Goal: Contribute content

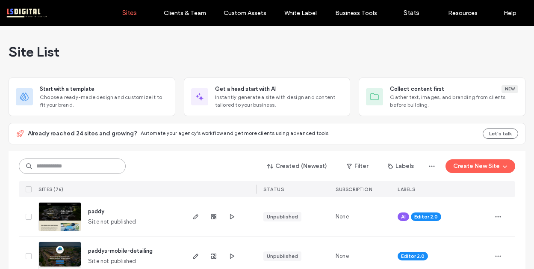
click at [89, 167] on input at bounding box center [72, 165] width 107 height 15
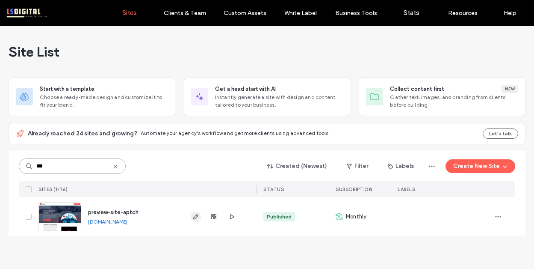
type input "***"
click at [197, 211] on span "button" at bounding box center [196, 216] width 10 height 10
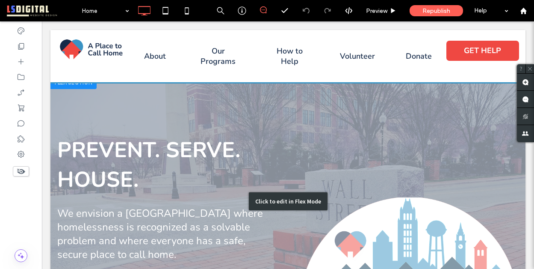
scroll to position [779, 0]
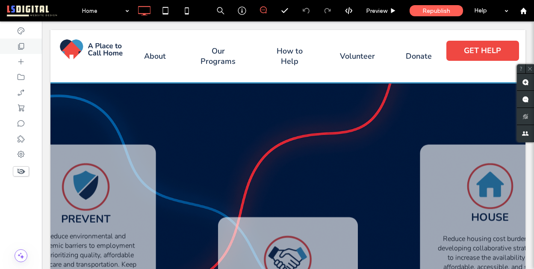
click at [21, 44] on icon at bounding box center [21, 46] width 9 height 9
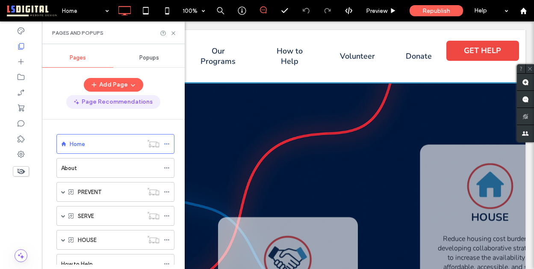
scroll to position [1237, 0]
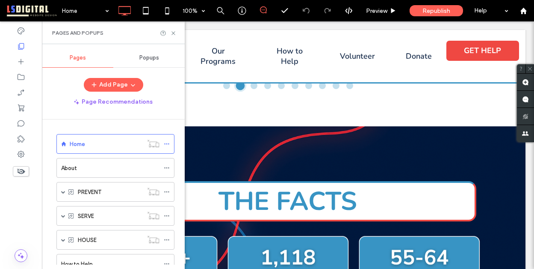
click at [94, 143] on div "Home" at bounding box center [106, 143] width 73 height 9
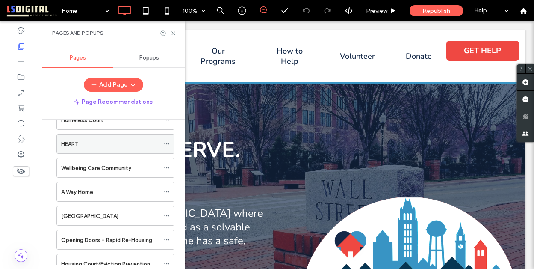
scroll to position [0, 0]
click at [117, 143] on div "HEART" at bounding box center [110, 143] width 98 height 9
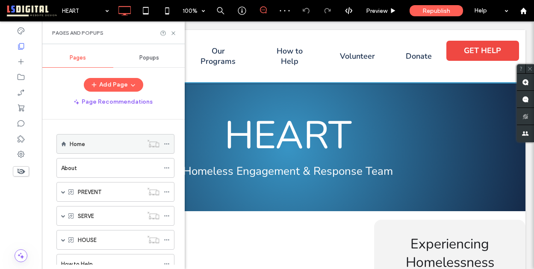
click at [94, 145] on div "Home" at bounding box center [106, 143] width 73 height 9
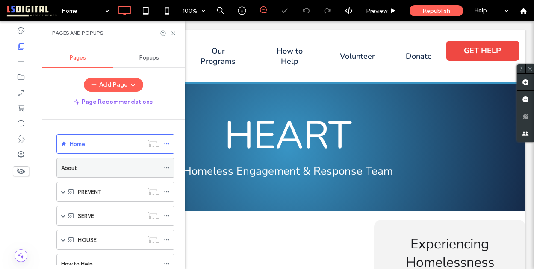
click at [106, 166] on div "About" at bounding box center [110, 167] width 98 height 9
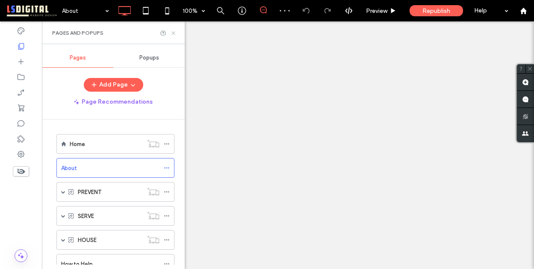
click at [174, 32] on icon at bounding box center [173, 33] width 6 height 6
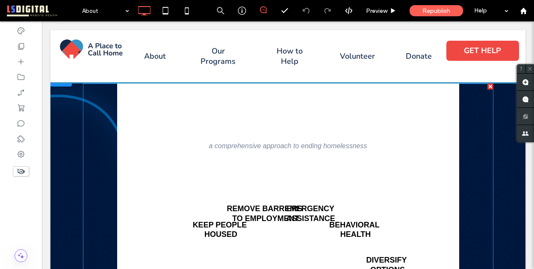
scroll to position [1435, 0]
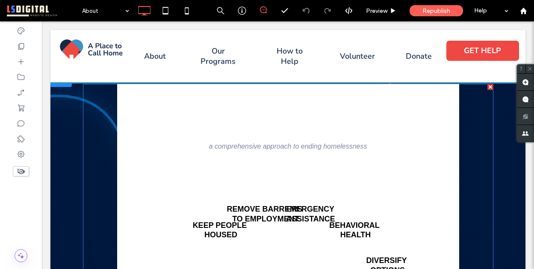
click at [209, 188] on icon "Continuum of Support Semi-Circle Diagram A semi-circular diagram showing six se…" at bounding box center [288, 234] width 257 height 141
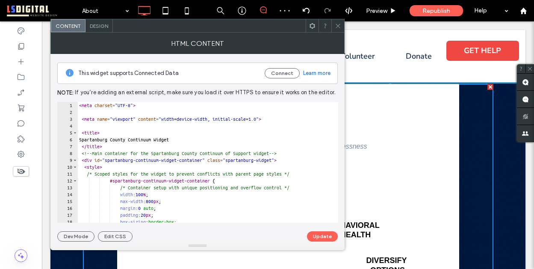
click at [340, 24] on icon at bounding box center [338, 26] width 6 height 6
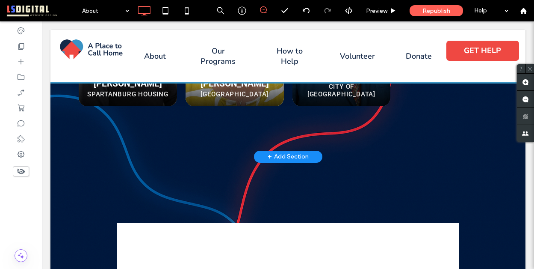
scroll to position [1302, 0]
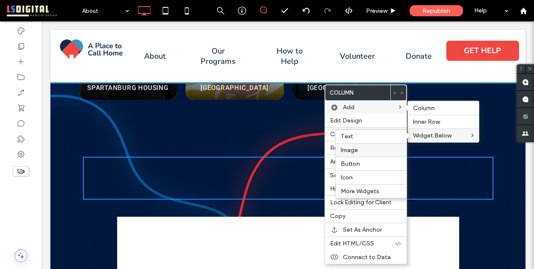
click at [357, 148] on label "Image" at bounding box center [371, 149] width 61 height 7
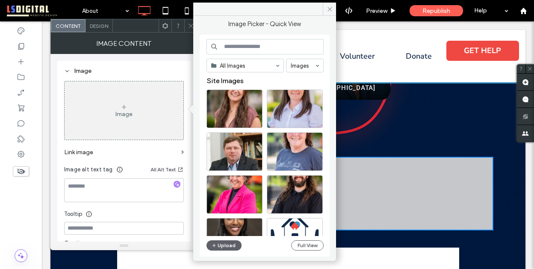
click at [130, 113] on div "Image" at bounding box center [123, 113] width 17 height 7
click at [228, 245] on button "Upload" at bounding box center [224, 245] width 35 height 10
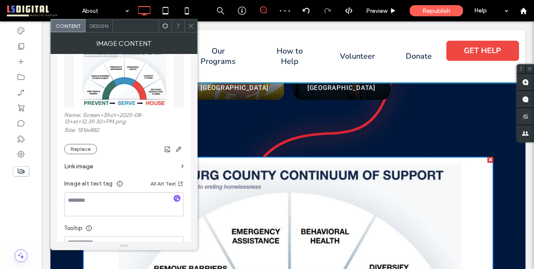
scroll to position [37, 0]
click at [123, 92] on img at bounding box center [124, 77] width 101 height 59
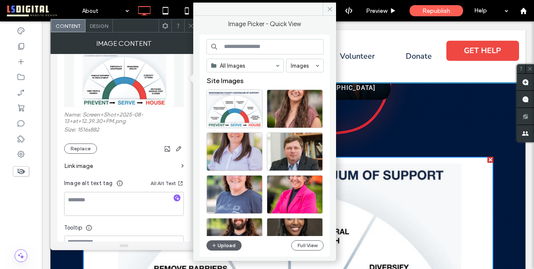
click at [188, 24] on icon at bounding box center [191, 26] width 6 height 6
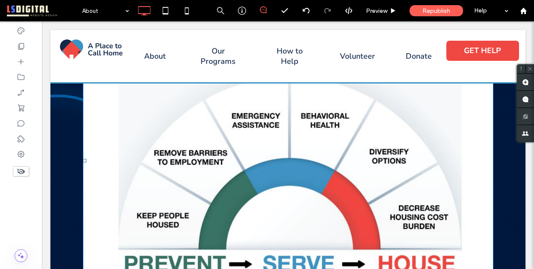
scroll to position [1460, 0]
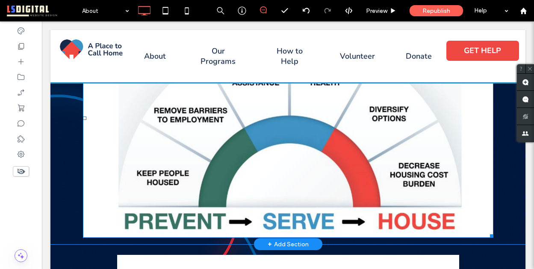
click at [167, 148] on img at bounding box center [288, 118] width 410 height 239
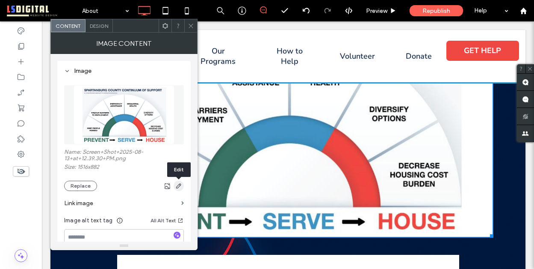
click at [178, 186] on use "button" at bounding box center [178, 185] width 5 height 5
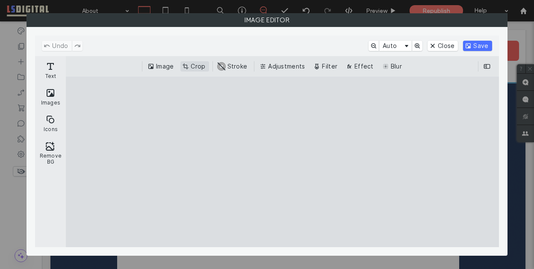
click at [194, 65] on button "Crop" at bounding box center [194, 66] width 28 height 10
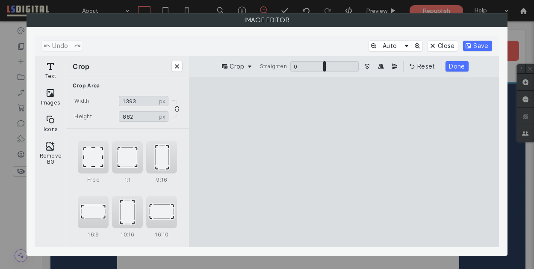
type input "****"
drag, startPoint x: 227, startPoint y: 162, endPoint x: 246, endPoint y: 163, distance: 19.7
click at [344, 162] on cesdk-canvas "Editor canvas" at bounding box center [344, 162] width 0 height 0
type input "***"
drag, startPoint x: 345, startPoint y: 93, endPoint x: 345, endPoint y: 99, distance: 6.5
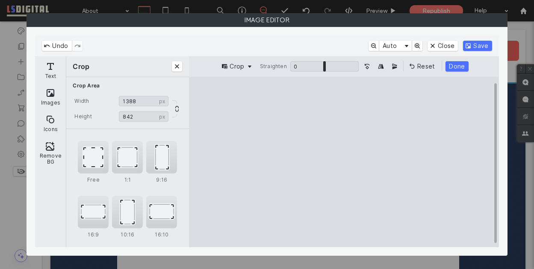
click at [344, 162] on cesdk-canvas "Editor canvas" at bounding box center [344, 162] width 0 height 0
type input "****"
drag, startPoint x: 455, startPoint y: 166, endPoint x: 437, endPoint y: 166, distance: 18.0
click at [344, 162] on cesdk-canvas "Editor canvas" at bounding box center [344, 162] width 0 height 0
click at [455, 65] on button "Done" at bounding box center [457, 66] width 23 height 10
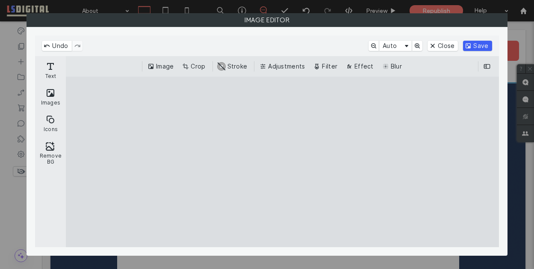
click at [482, 44] on button "Save" at bounding box center [477, 46] width 29 height 10
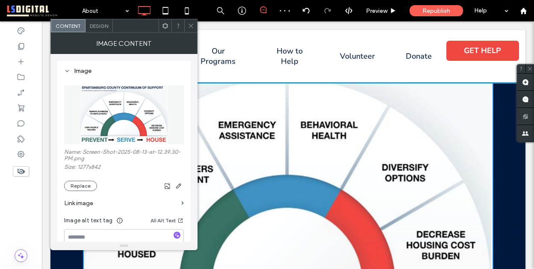
scroll to position [1407, 0]
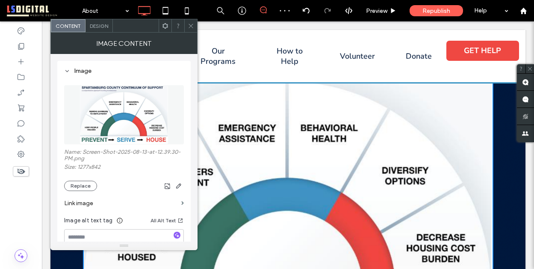
click at [192, 26] on icon at bounding box center [191, 26] width 6 height 6
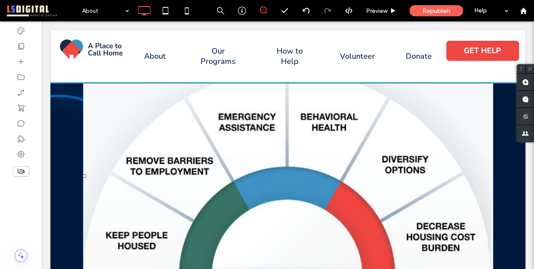
scroll to position [1414, 0]
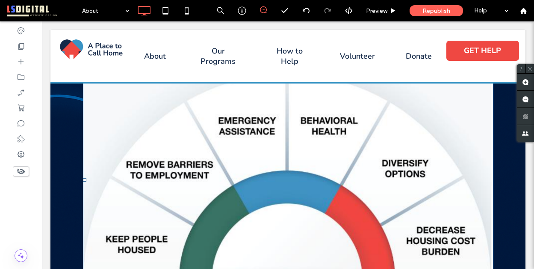
click at [248, 230] on img at bounding box center [288, 179] width 410 height 271
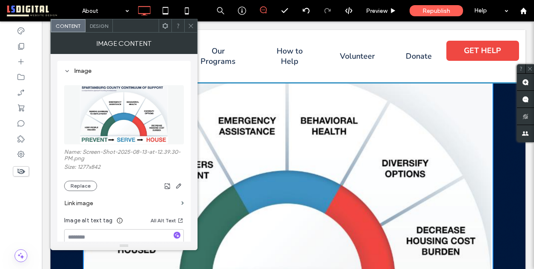
click at [194, 24] on div at bounding box center [190, 25] width 13 height 13
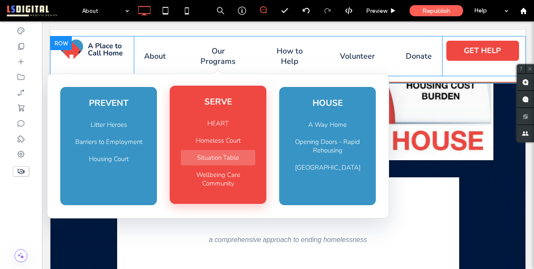
scroll to position [1653, 0]
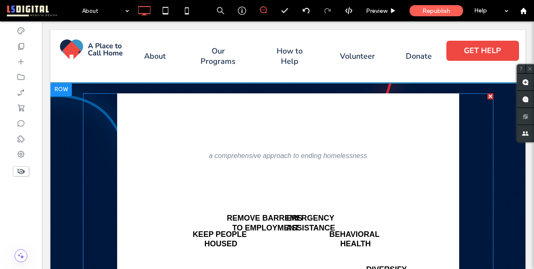
click at [402, 181] on icon "Continuum of Support Semi-Circle Diagram A semi-circular diagram showing six se…" at bounding box center [288, 243] width 257 height 141
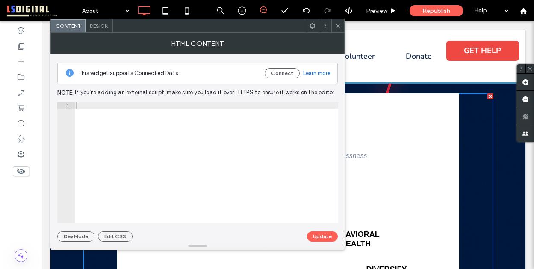
click at [195, 169] on div at bounding box center [206, 169] width 264 height 134
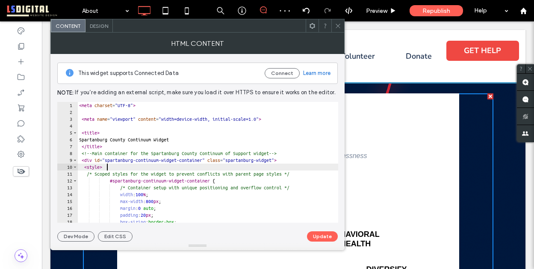
type textarea "**********"
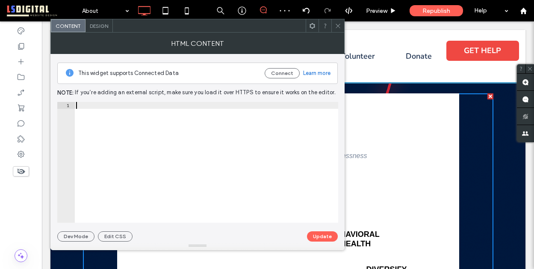
paste textarea "*******"
type textarea "*******"
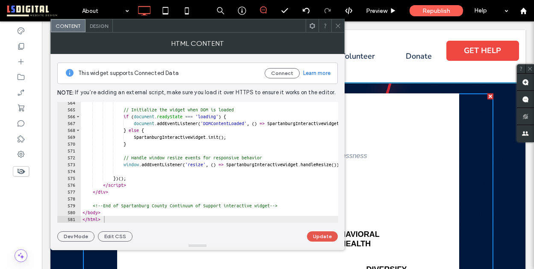
click at [324, 234] on button "Update" at bounding box center [322, 236] width 31 height 10
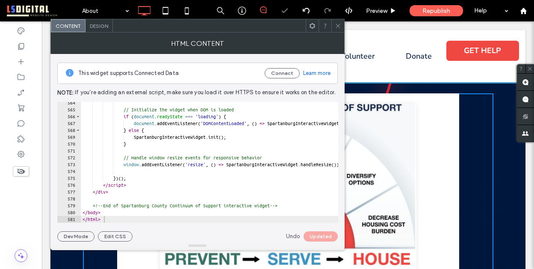
click at [338, 27] on icon at bounding box center [338, 26] width 6 height 6
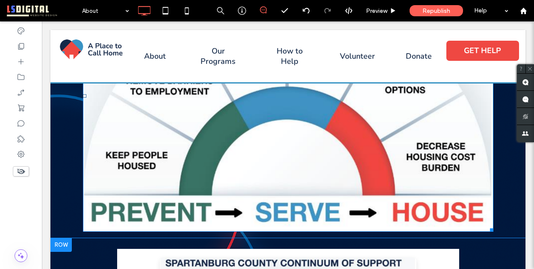
scroll to position [1500, 0]
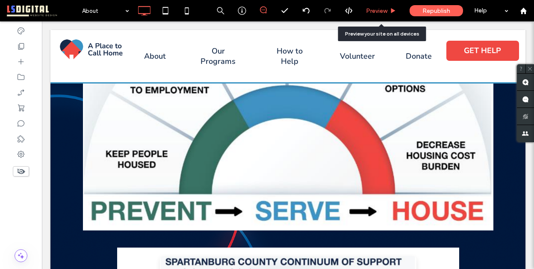
click at [384, 8] on span "Preview" at bounding box center [376, 10] width 21 height 7
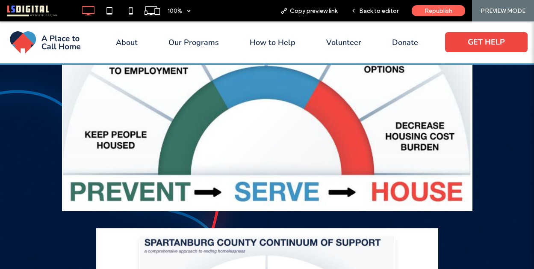
scroll to position [1626, 0]
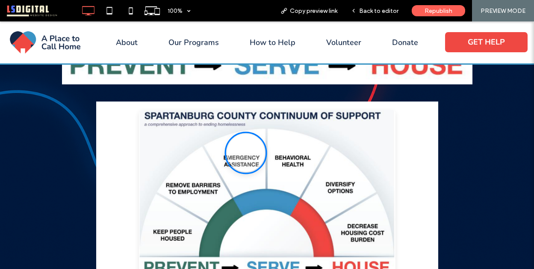
click at [246, 164] on div "Remove Barriers to Employment" at bounding box center [246, 153] width 38 height 38
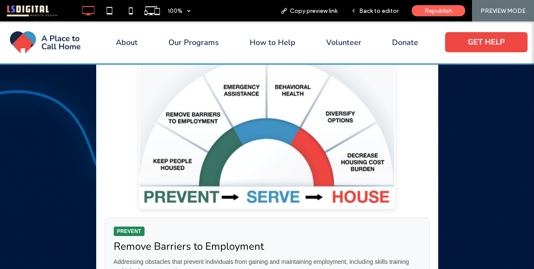
scroll to position [1712, 0]
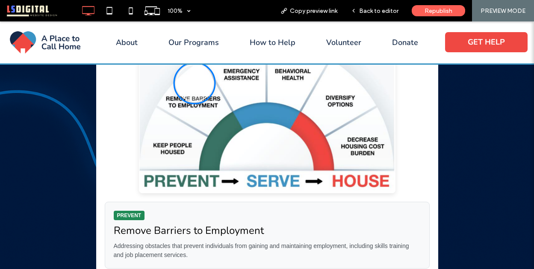
click at [196, 98] on div "Keep People Housed" at bounding box center [195, 83] width 38 height 38
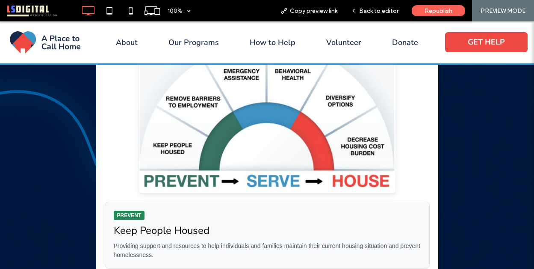
click at [171, 148] on img "Interactive Spartanburg County Continuum of Support Diagram" at bounding box center [267, 108] width 257 height 169
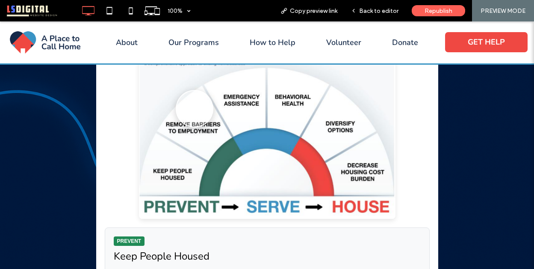
scroll to position [1669, 0]
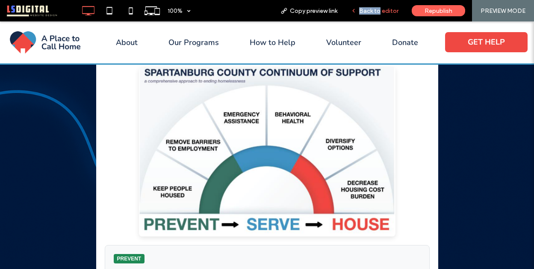
click at [380, 7] on span "Back to editor" at bounding box center [378, 10] width 39 height 7
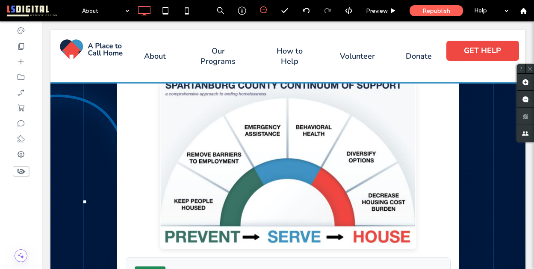
scroll to position [1665, 0]
